Goal: Task Accomplishment & Management: Use online tool/utility

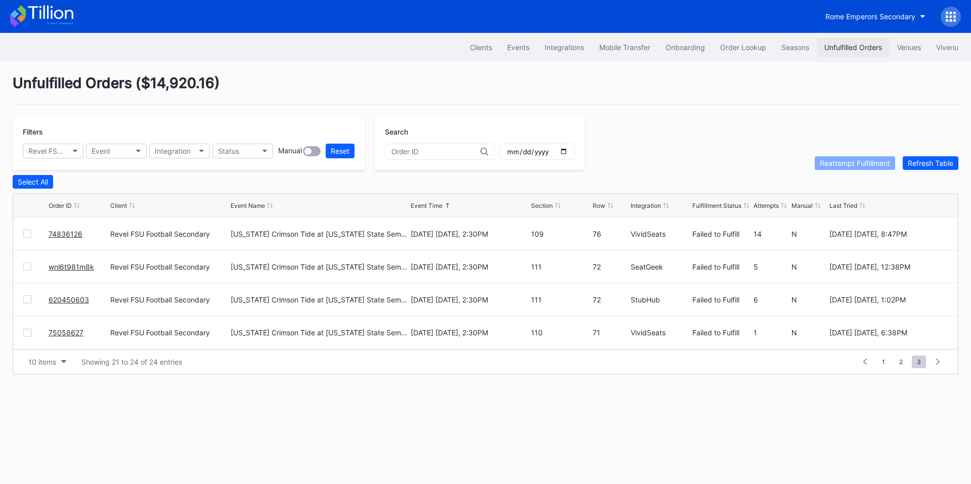
click at [838, 44] on div "Unfulfilled Orders" at bounding box center [853, 47] width 58 height 9
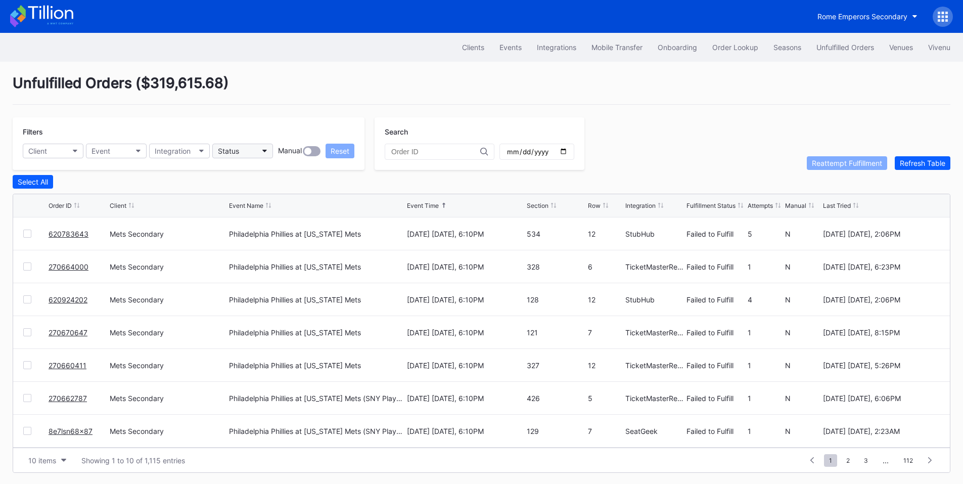
click at [246, 152] on button "Status" at bounding box center [242, 151] width 61 height 15
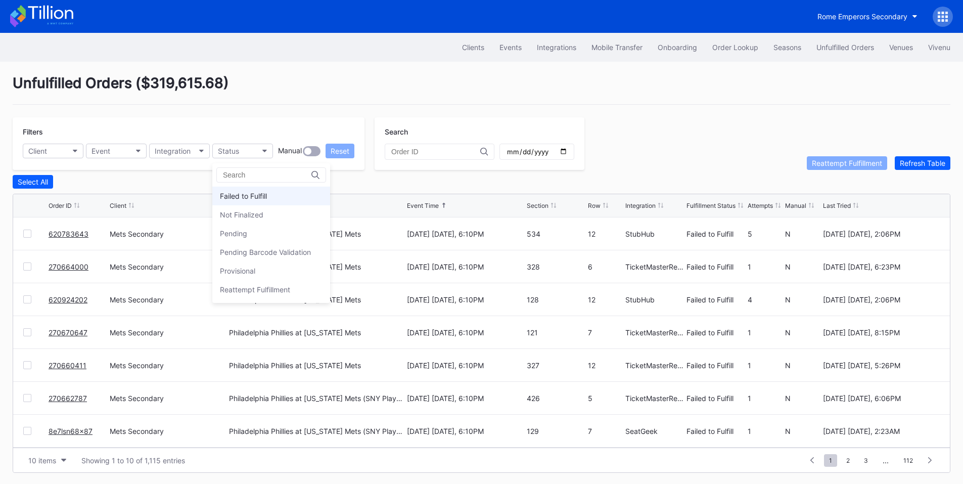
click at [279, 194] on div "Failed to Fulfill" at bounding box center [271, 196] width 118 height 19
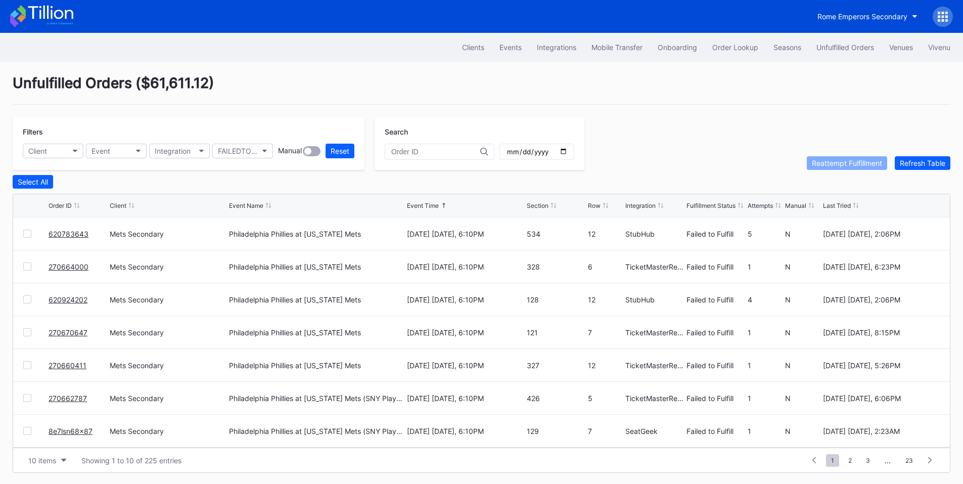
click at [29, 267] on div at bounding box center [27, 266] width 8 height 8
click at [25, 333] on div at bounding box center [27, 332] width 8 height 8
click at [29, 368] on div at bounding box center [27, 365] width 8 height 8
click at [30, 401] on div at bounding box center [27, 398] width 8 height 8
click at [23, 435] on div at bounding box center [27, 431] width 8 height 8
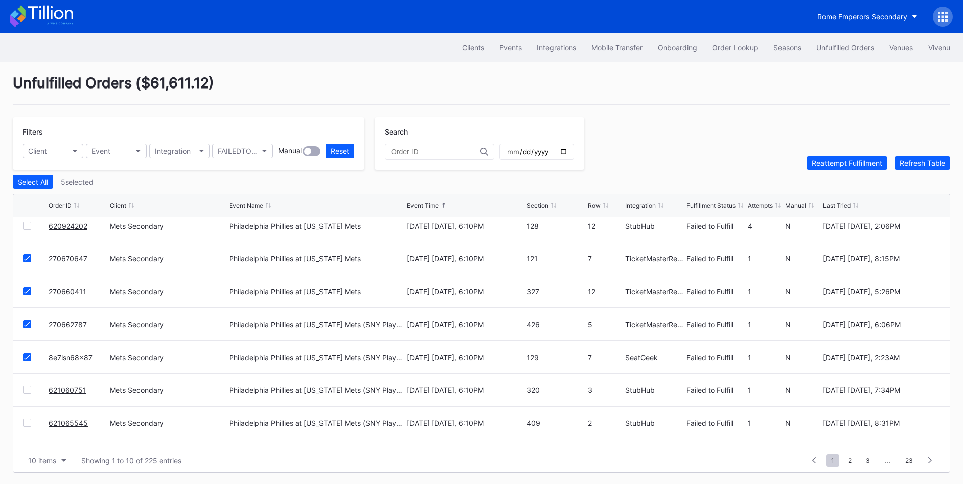
scroll to position [99, 0]
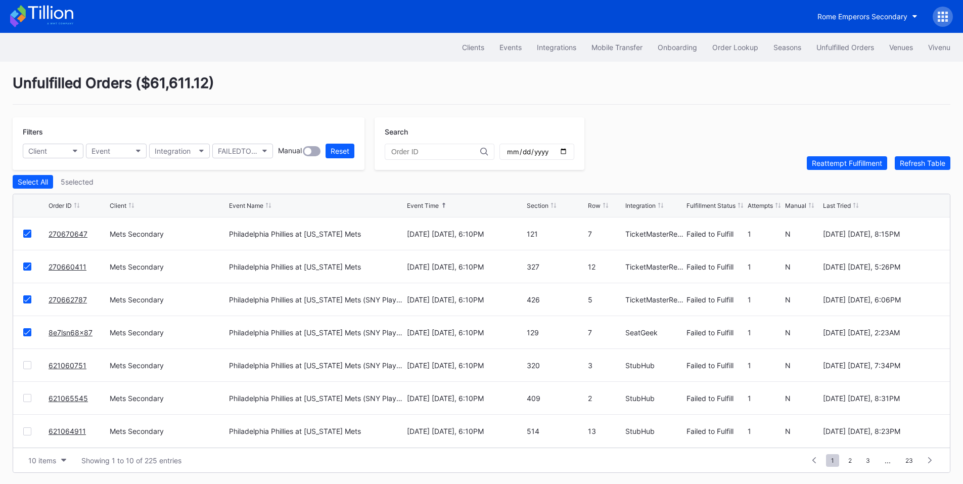
click at [30, 368] on div at bounding box center [27, 365] width 8 height 8
click at [28, 399] on div at bounding box center [27, 398] width 8 height 8
click at [26, 433] on div at bounding box center [27, 431] width 8 height 8
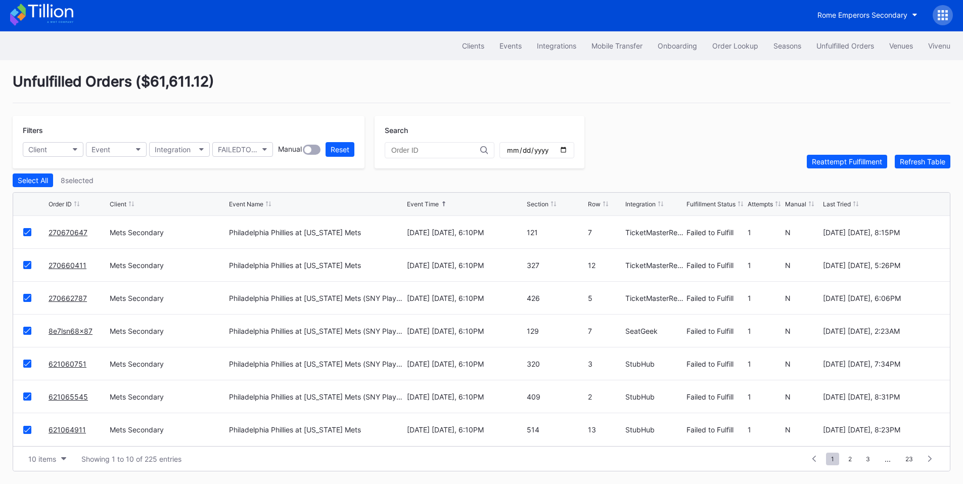
scroll to position [4, 0]
click at [831, 159] on div "Reattempt Fulfillment" at bounding box center [847, 161] width 70 height 9
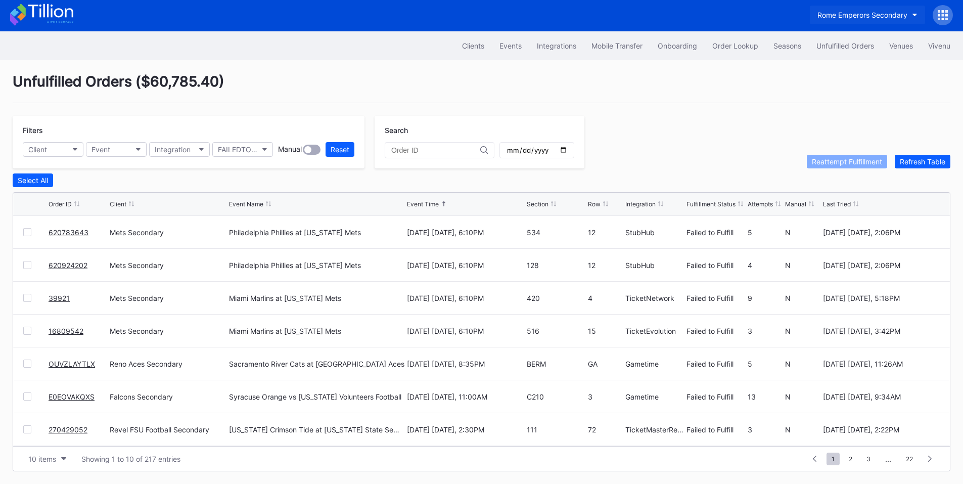
click at [856, 13] on div "Rome Emperors Secondary" at bounding box center [862, 15] width 90 height 9
type input "yankees"
click at [833, 58] on div "Cohens Yankees Tickets" at bounding box center [860, 62] width 113 height 9
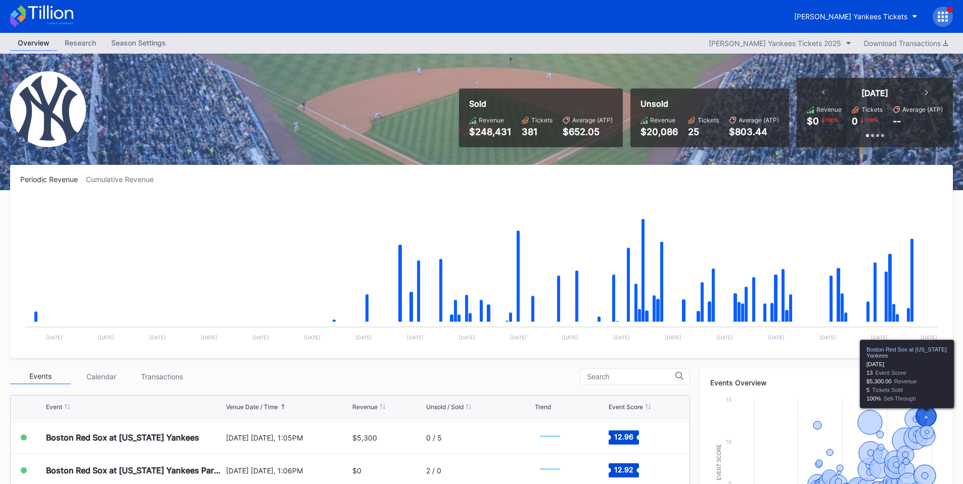
click at [943, 17] on icon at bounding box center [943, 16] width 3 height 3
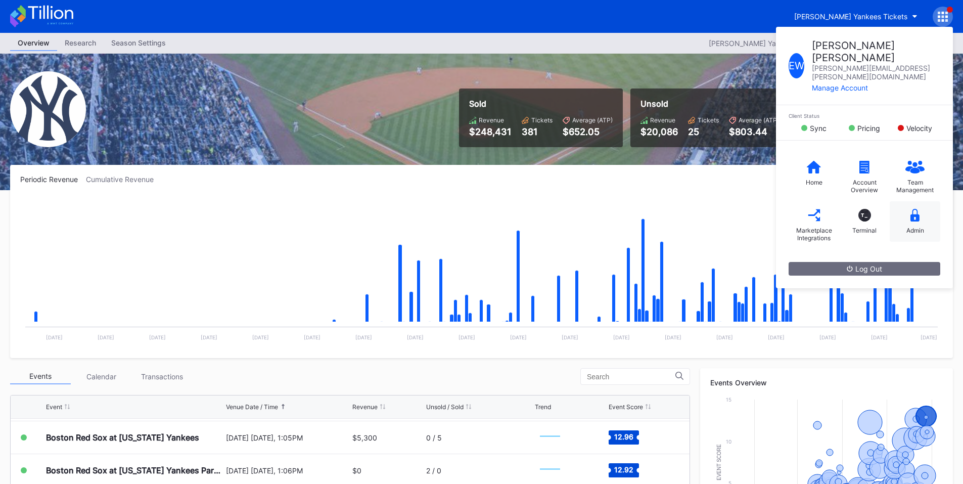
click at [917, 201] on div "Admin" at bounding box center [915, 221] width 51 height 40
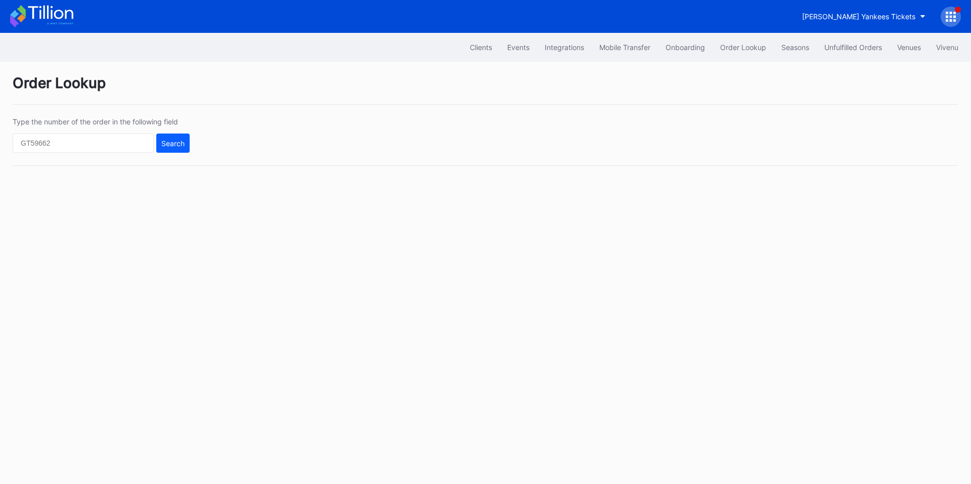
click at [94, 155] on div "Type the number of the order in the following field Search" at bounding box center [485, 141] width 945 height 49
click at [110, 148] on input "text" at bounding box center [83, 142] width 141 height 19
paste input "621075237"
type input "621075237"
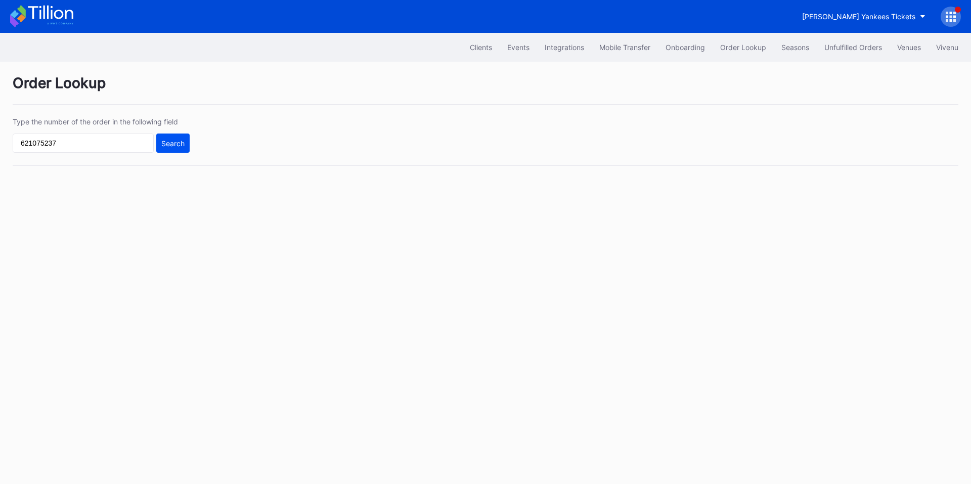
click at [174, 145] on div "Search" at bounding box center [172, 143] width 23 height 9
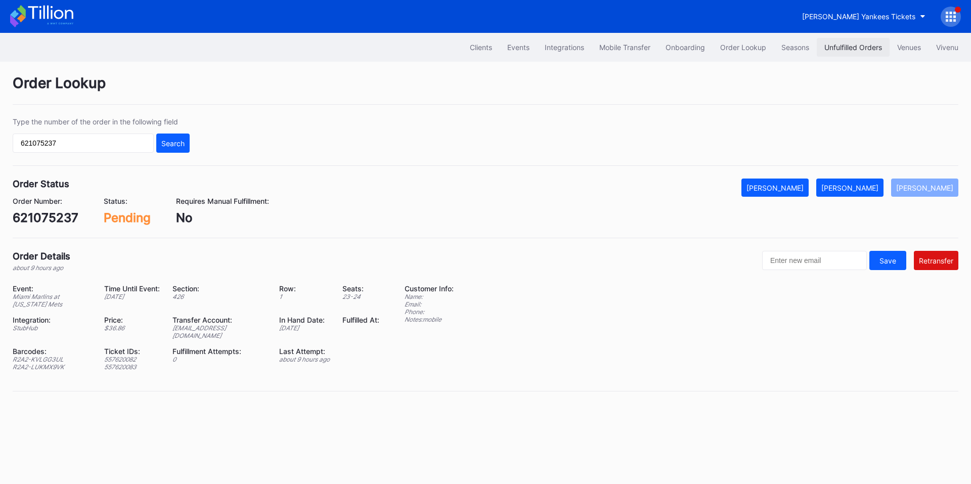
click at [832, 45] on div "Unfulfilled Orders" at bounding box center [853, 47] width 58 height 9
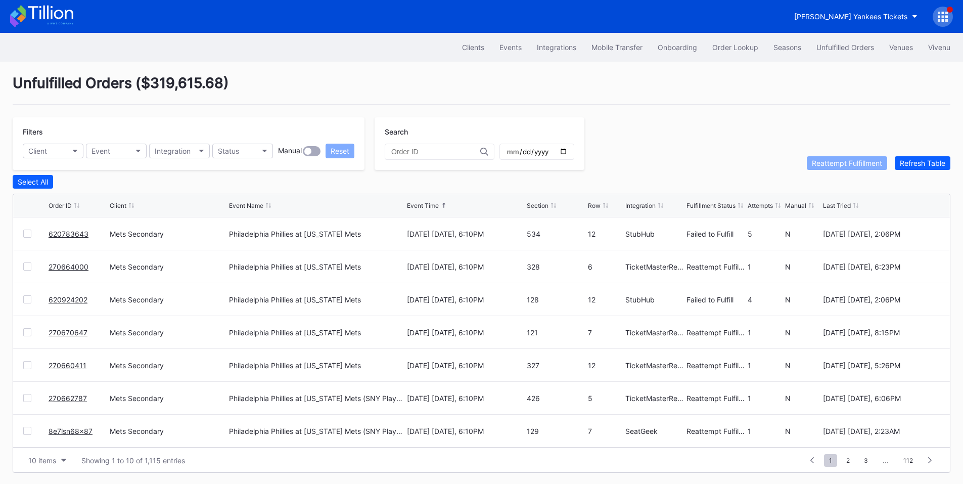
click at [412, 148] on div at bounding box center [440, 152] width 110 height 16
click at [418, 154] on input "text" at bounding box center [435, 152] width 89 height 8
paste input "621075237"
type input "621075237"
click at [436, 274] on div "August 25 Monday, 6:10PM" at bounding box center [465, 266] width 117 height 32
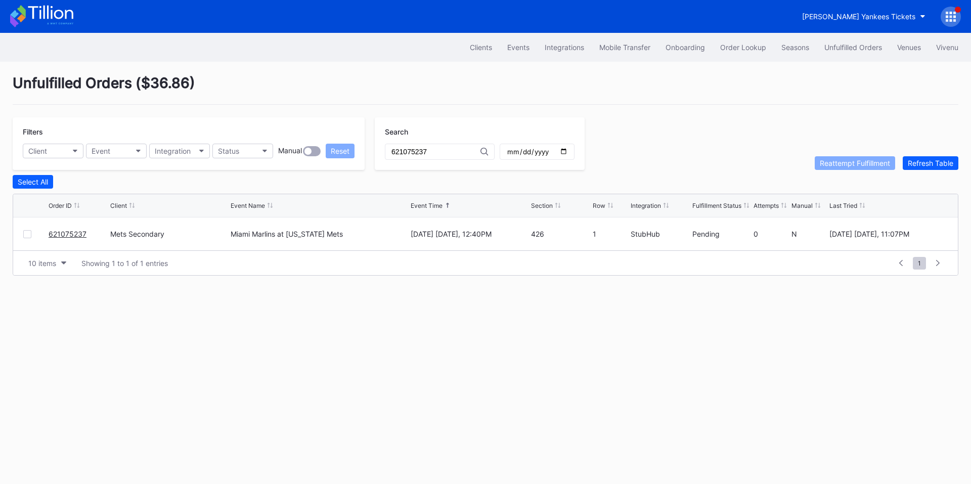
click at [27, 237] on div at bounding box center [27, 234] width 8 height 8
drag, startPoint x: 870, startPoint y: 162, endPoint x: 924, endPoint y: 148, distance: 56.0
click at [869, 162] on div "Reattempt Fulfillment" at bounding box center [854, 163] width 70 height 9
click at [740, 48] on div "Order Lookup" at bounding box center [743, 47] width 46 height 9
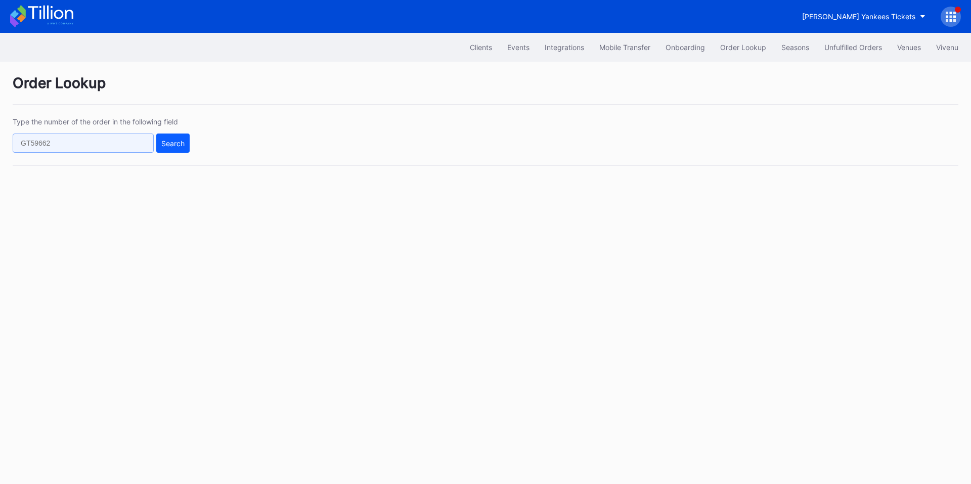
click at [88, 143] on input "text" at bounding box center [83, 142] width 141 height 19
paste input "620743648"
click at [176, 142] on div "Search" at bounding box center [172, 143] width 23 height 9
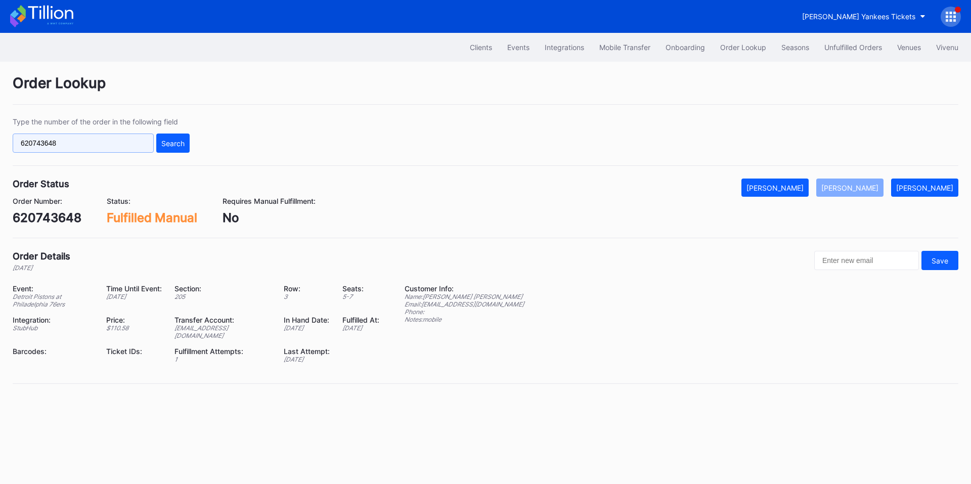
click at [45, 145] on input "620743648" at bounding box center [83, 142] width 141 height 19
click at [85, 146] on input "620743648" at bounding box center [83, 142] width 141 height 19
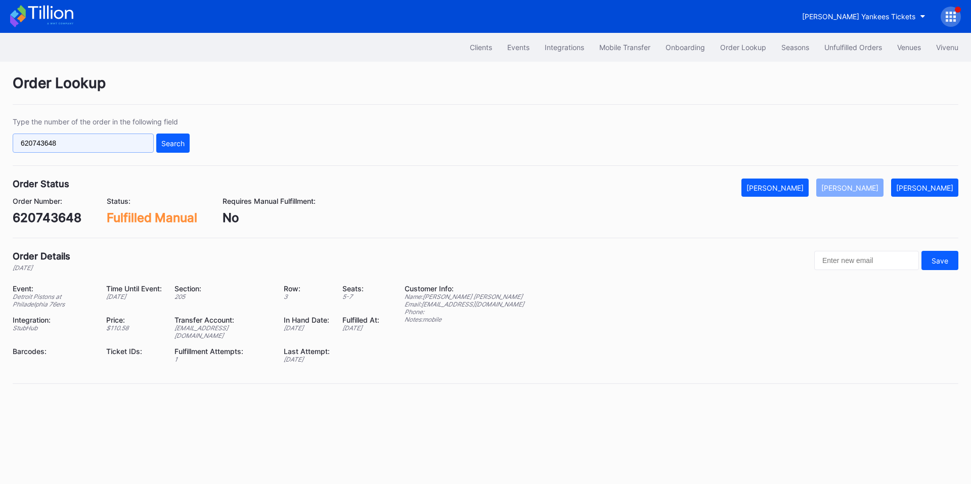
paste input "949237"
type input "620949237"
click at [170, 142] on div "Search" at bounding box center [172, 143] width 23 height 9
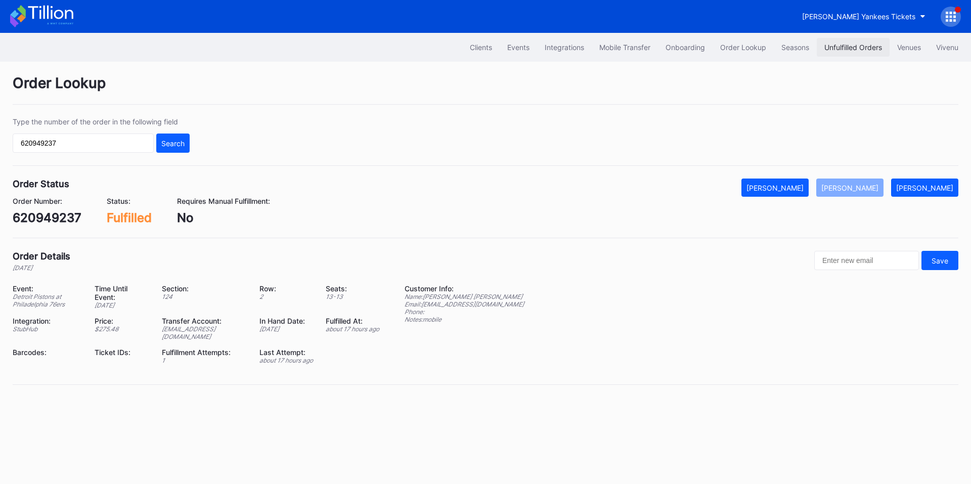
click at [851, 49] on div "Unfulfilled Orders" at bounding box center [853, 47] width 58 height 9
